Goal: Information Seeking & Learning: Check status

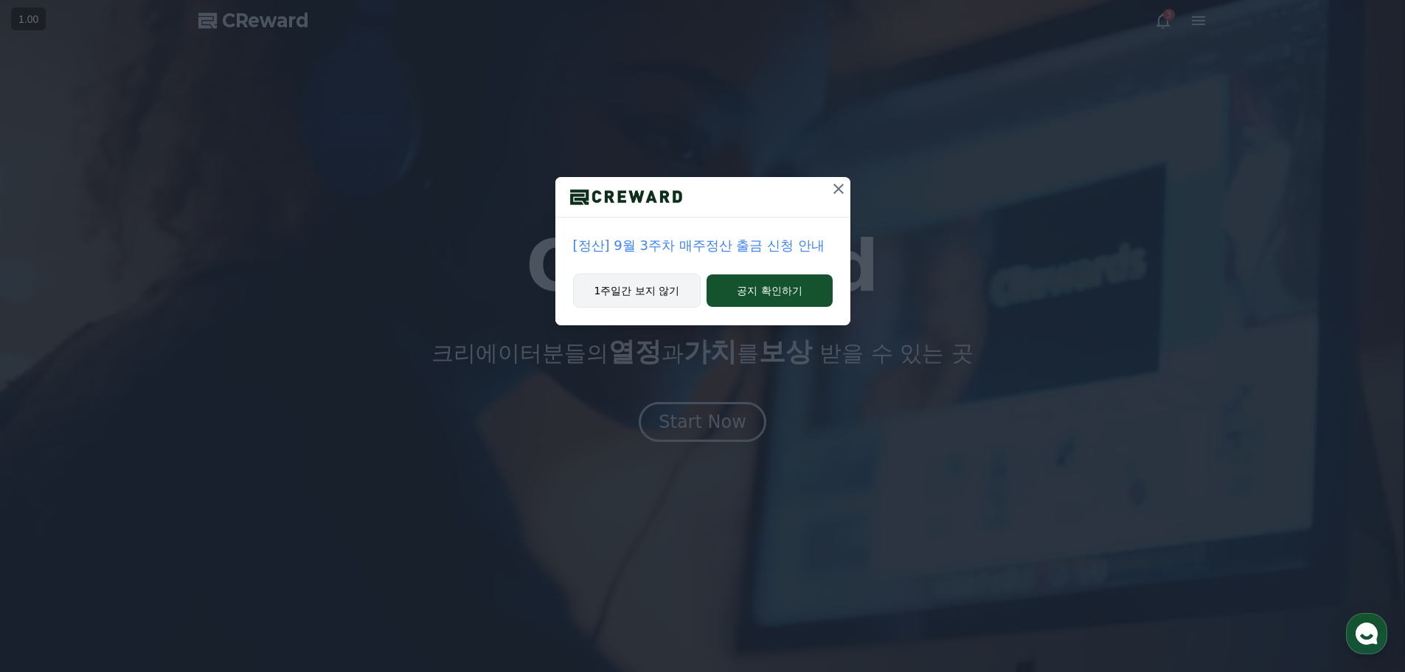
click at [669, 295] on button "1주일간 보지 않기" at bounding box center [637, 291] width 128 height 34
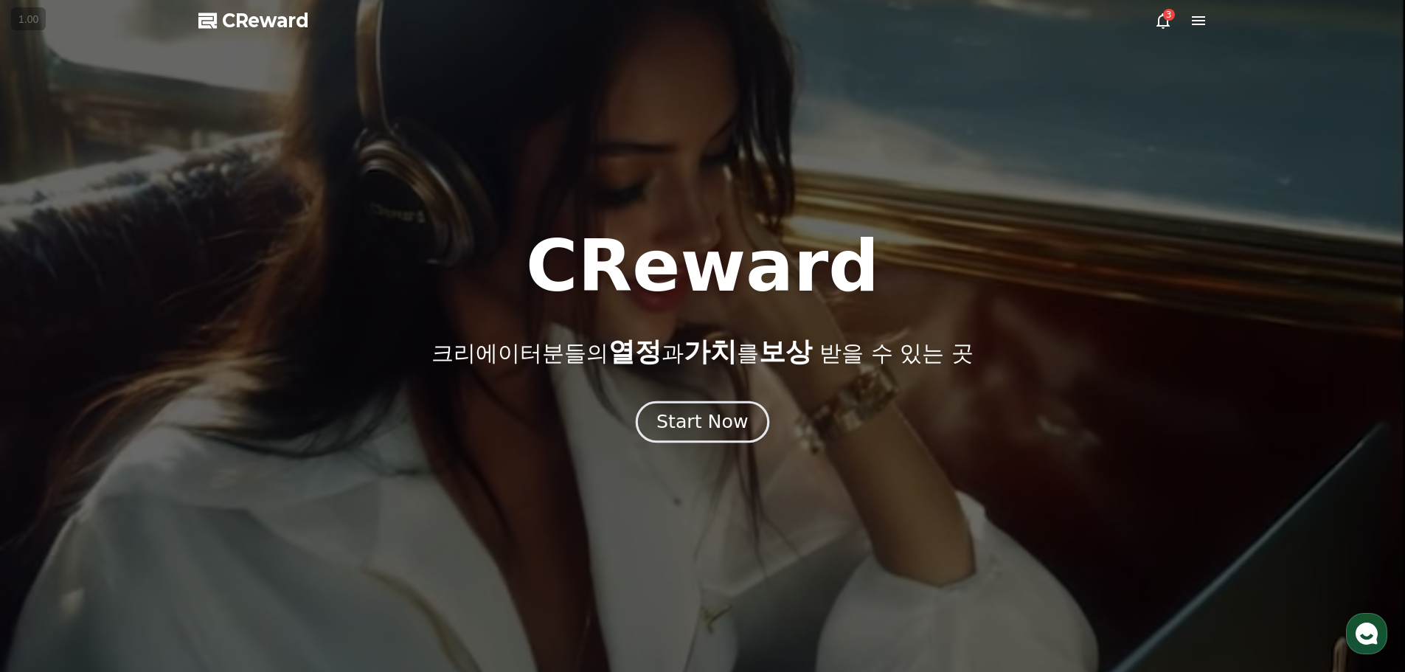
click at [698, 434] on button "Start Now" at bounding box center [702, 421] width 133 height 42
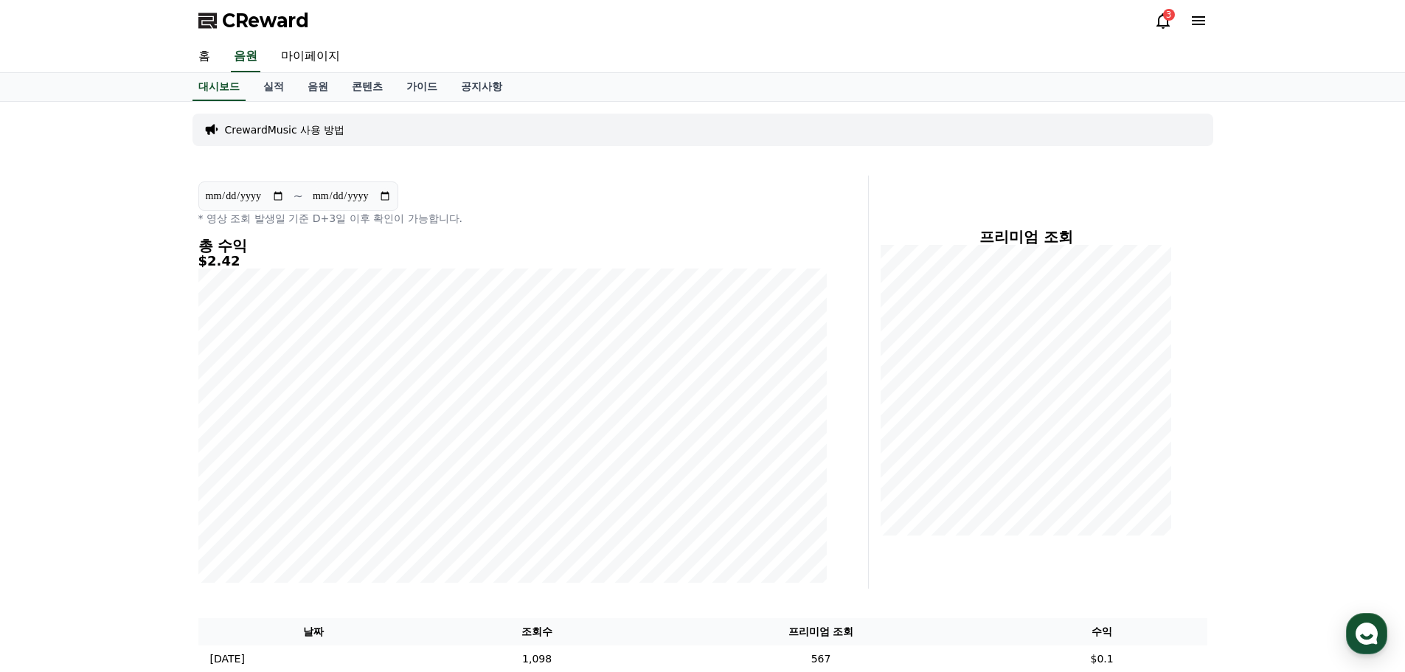
click at [1161, 13] on icon at bounding box center [1163, 21] width 18 height 18
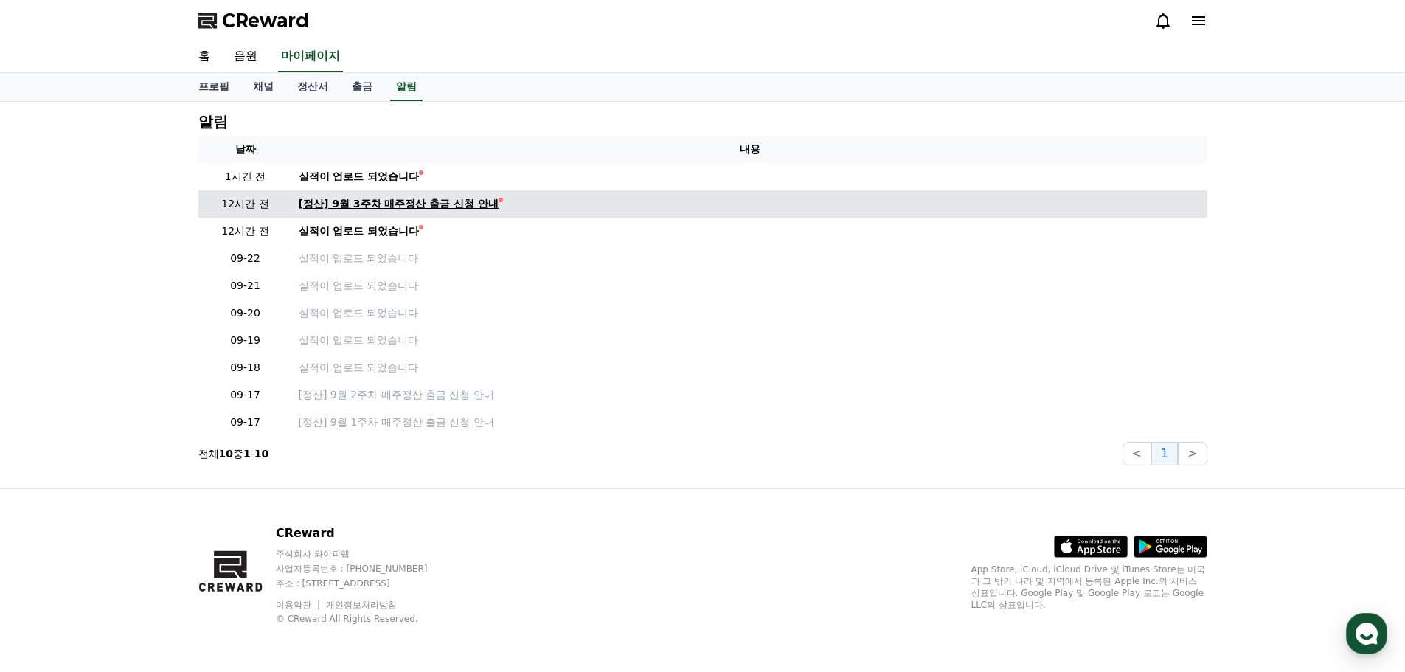
click at [361, 204] on div "[정산] 9월 3주차 매주정산 출금 신청 안내" at bounding box center [399, 203] width 201 height 15
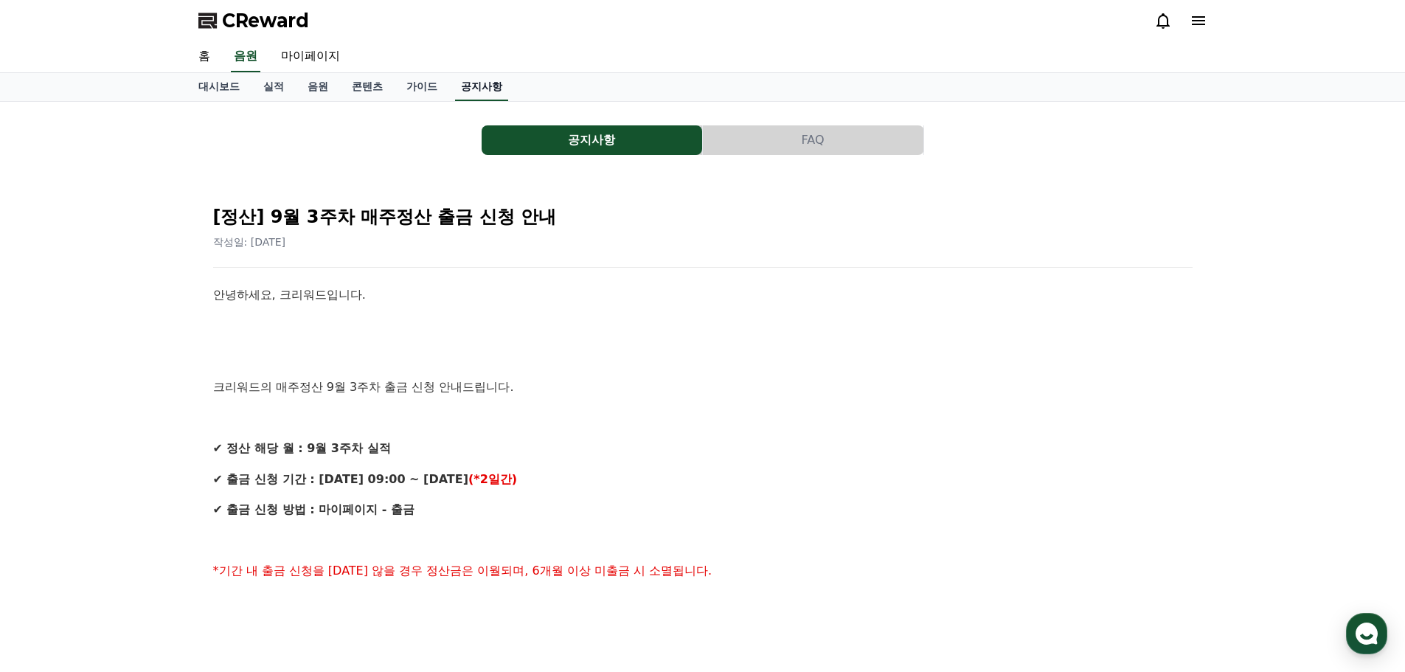
click at [462, 81] on link "공지사항" at bounding box center [481, 87] width 53 height 28
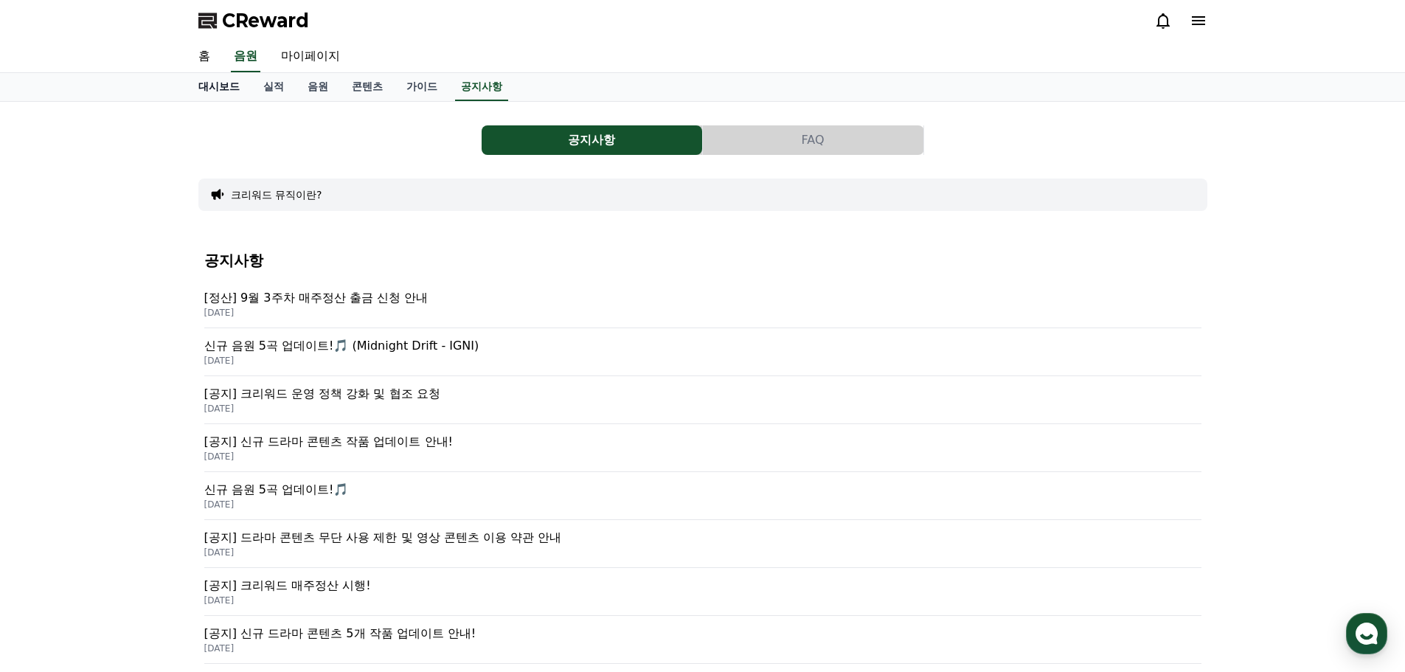
click at [217, 84] on link "대시보드" at bounding box center [219, 87] width 65 height 28
